Goal: Task Accomplishment & Management: Manage account settings

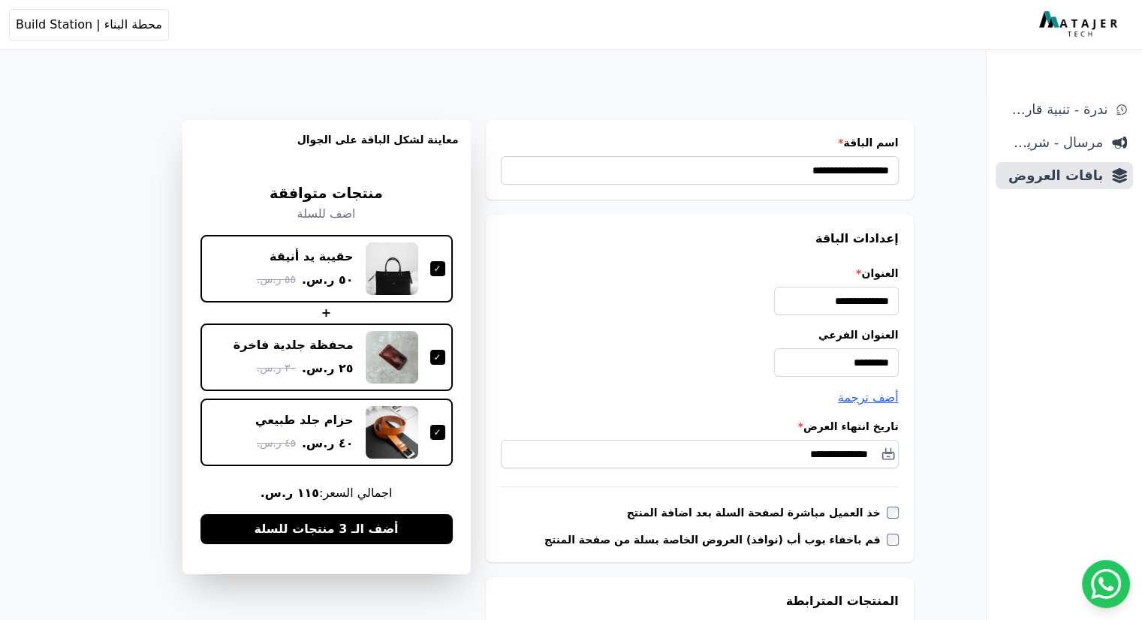
click at [1082, 29] on img at bounding box center [1080, 24] width 82 height 27
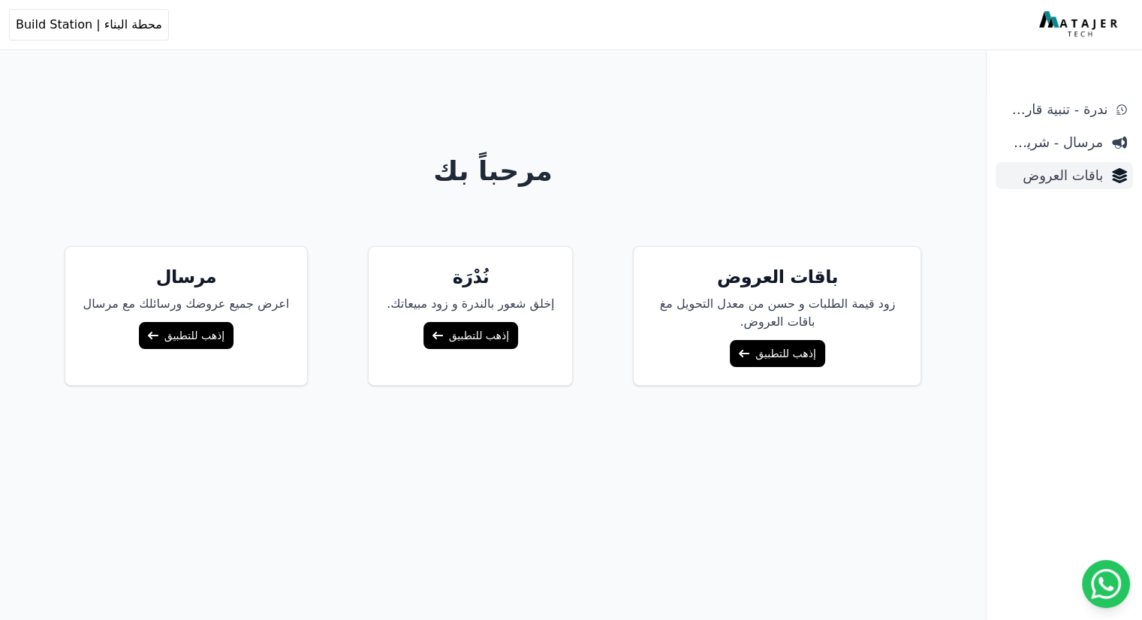
click at [1061, 180] on span "باقات العروض" at bounding box center [1051, 175] width 101 height 21
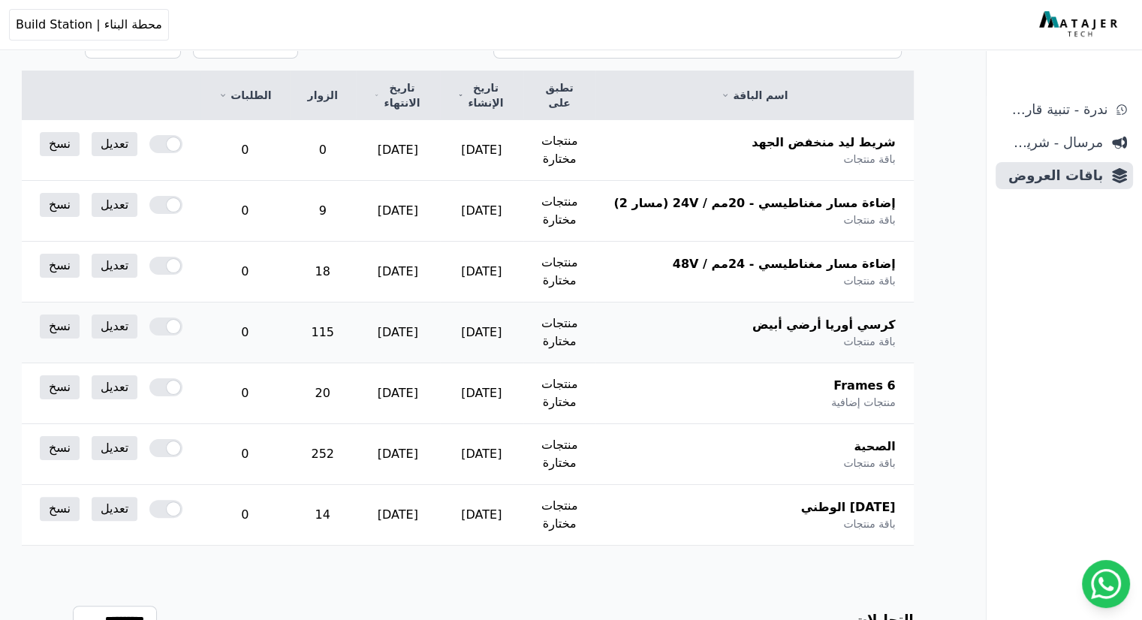
scroll to position [225, 0]
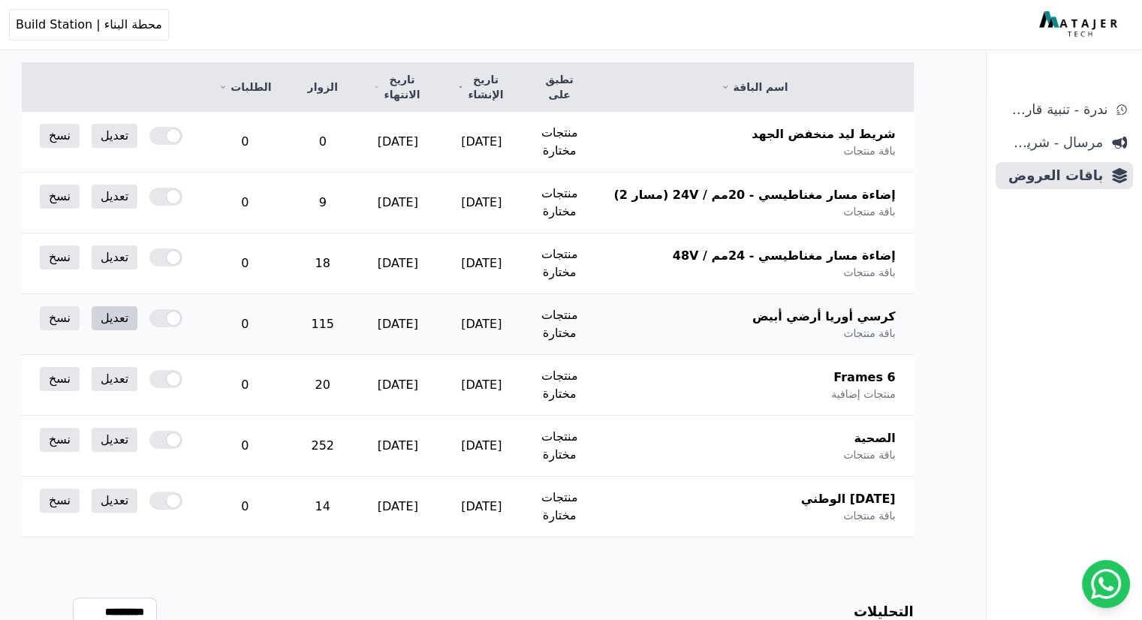
click at [137, 311] on link "تعديل" at bounding box center [115, 318] width 46 height 24
click at [137, 438] on link "تعديل" at bounding box center [115, 440] width 46 height 24
click at [182, 437] on div at bounding box center [165, 440] width 33 height 18
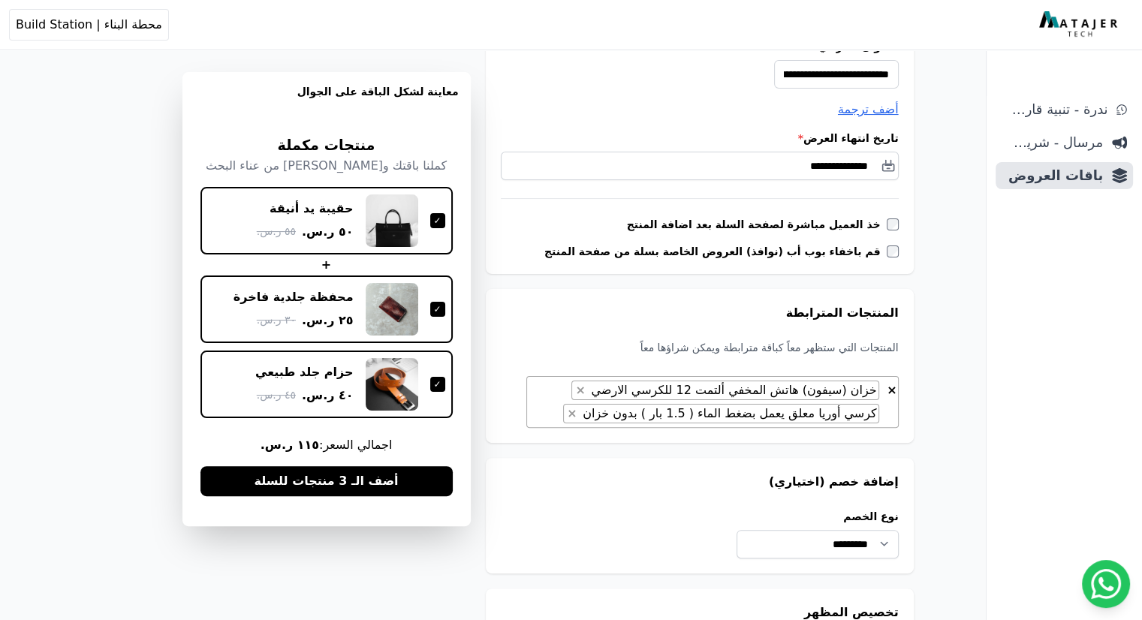
scroll to position [300, 0]
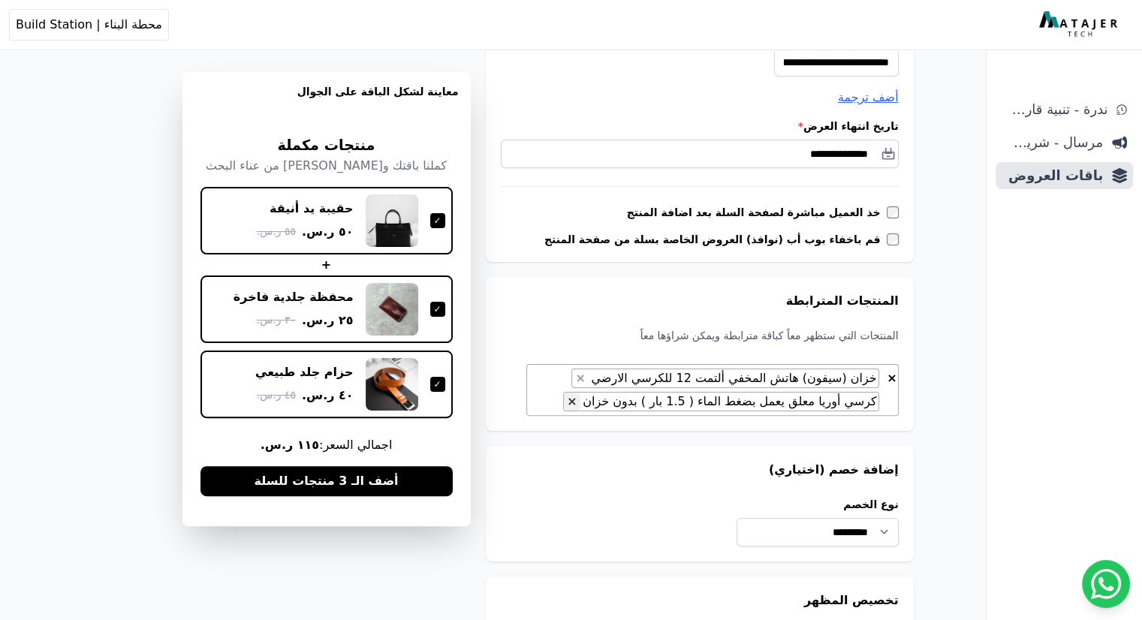
click at [576, 401] on span "×" at bounding box center [572, 401] width 10 height 14
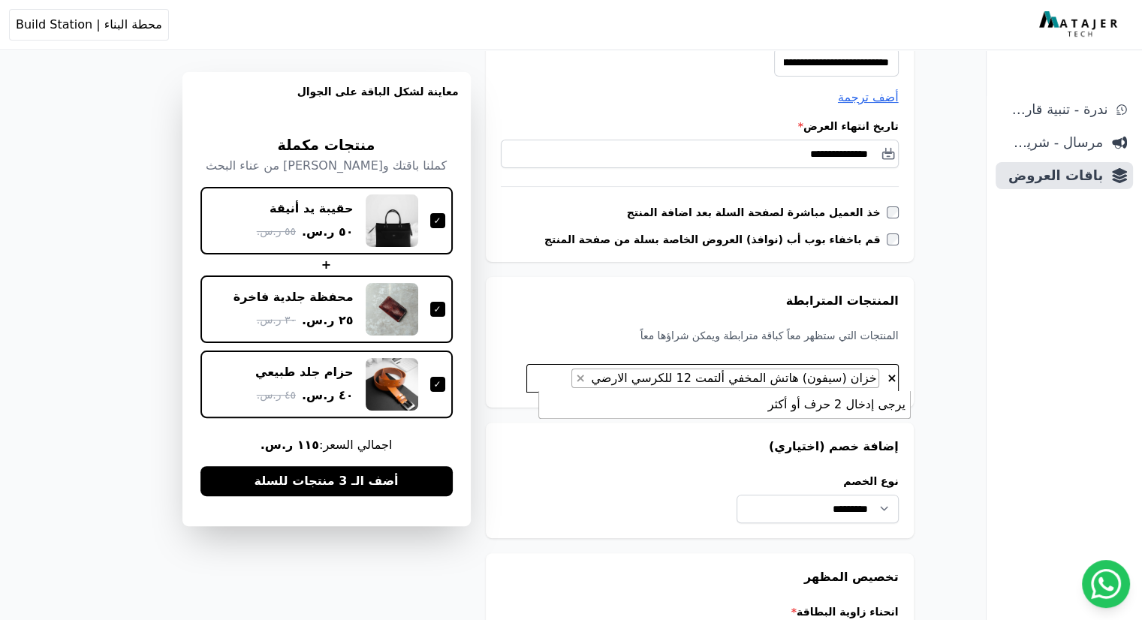
type textarea "*"
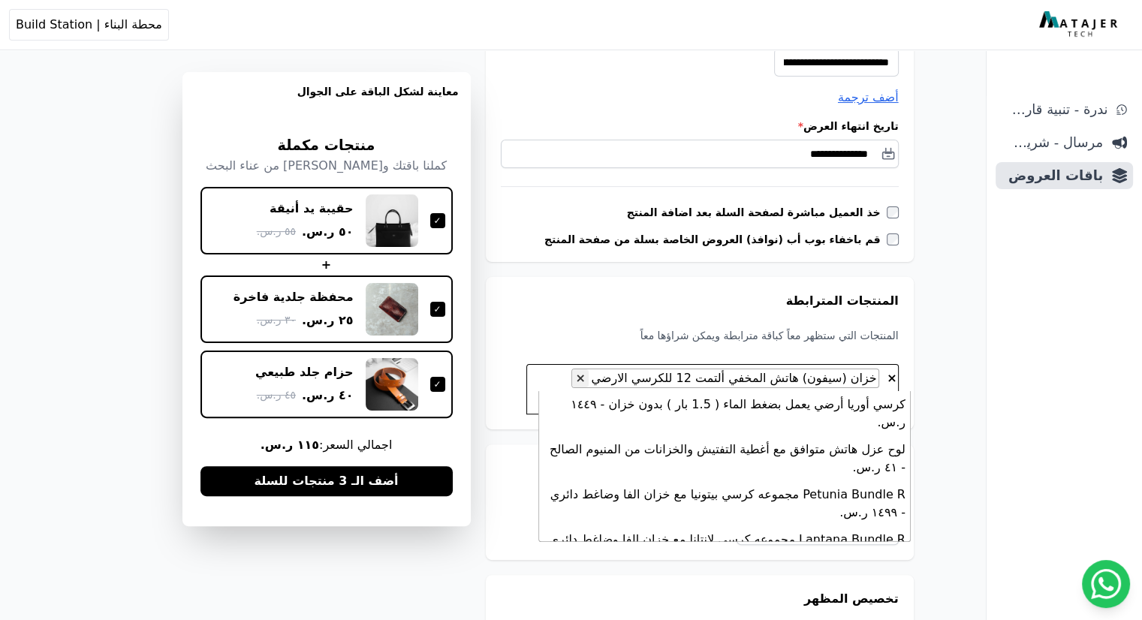
scroll to position [216, 0]
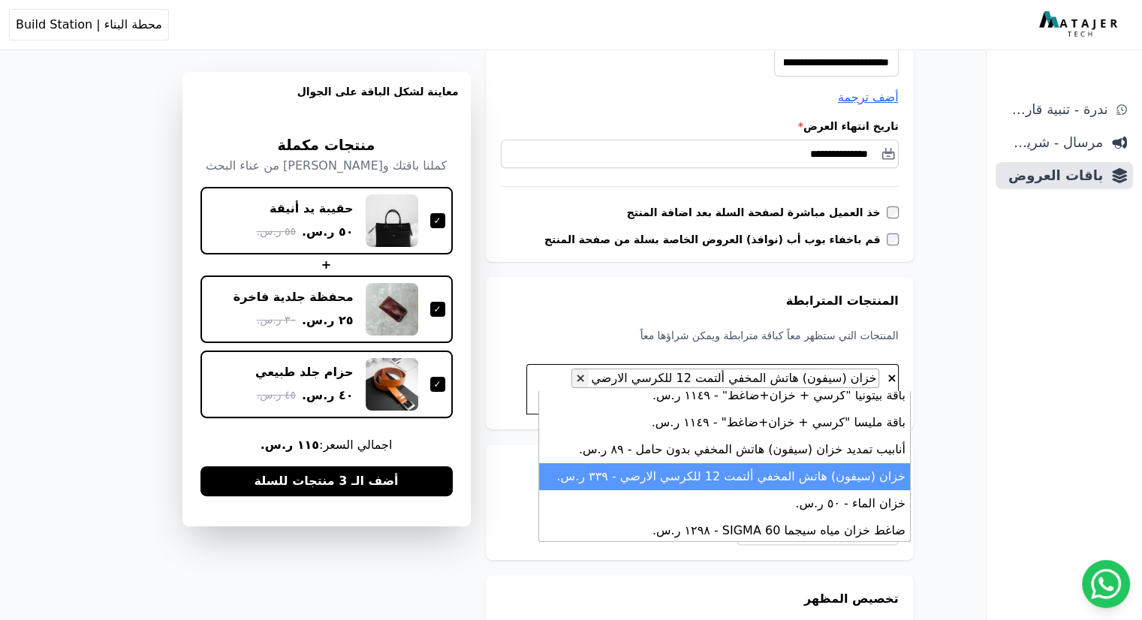
type textarea "****"
click at [585, 377] on span "×" at bounding box center [580, 378] width 10 height 14
select select
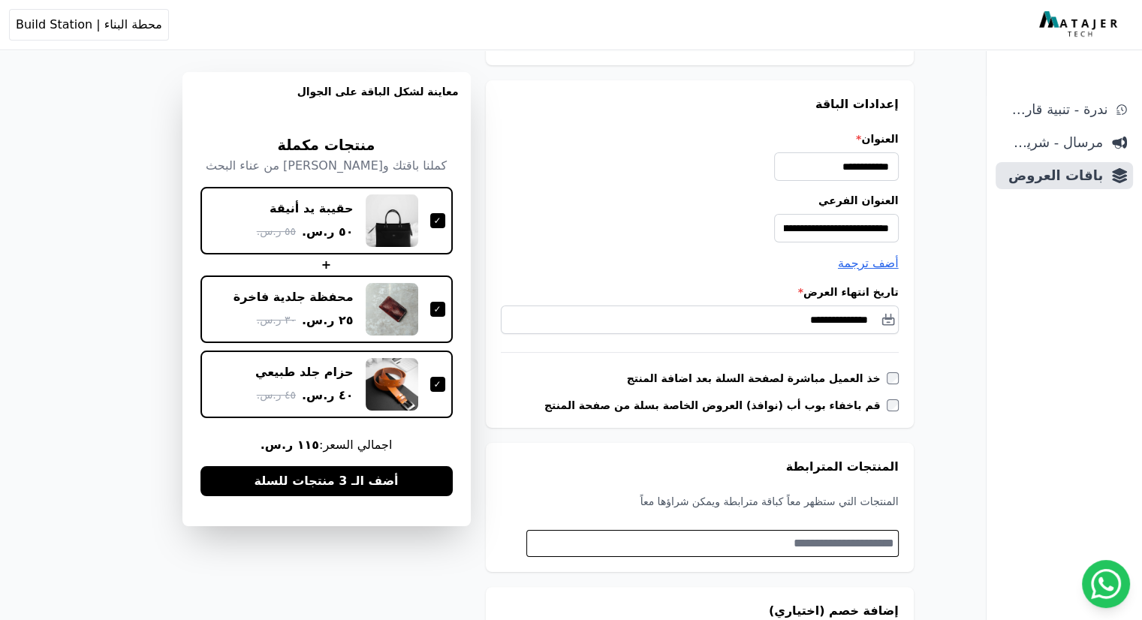
scroll to position [0, 0]
